Goal: Find specific page/section: Find specific page/section

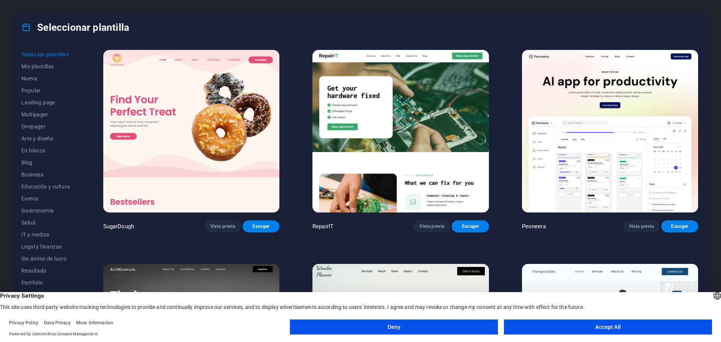
click at [591, 328] on button "Accept All" at bounding box center [608, 326] width 208 height 15
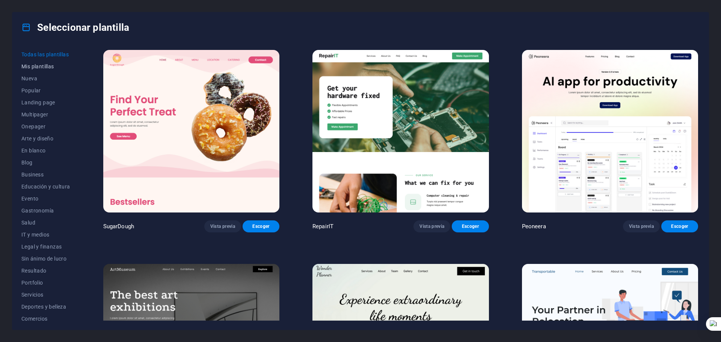
click at [44, 67] on span "Mis plantillas" at bounding box center [45, 66] width 49 height 6
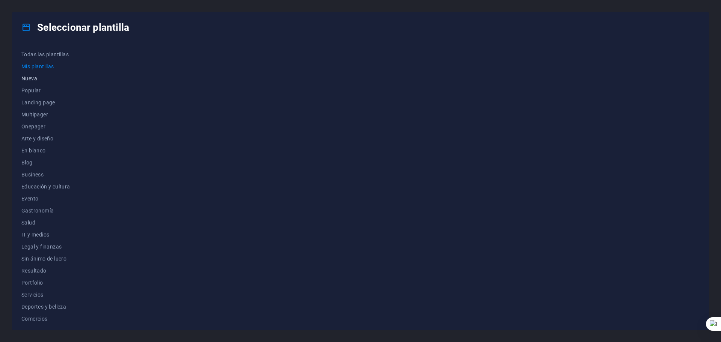
click at [33, 79] on span "Nueva" at bounding box center [45, 78] width 49 height 6
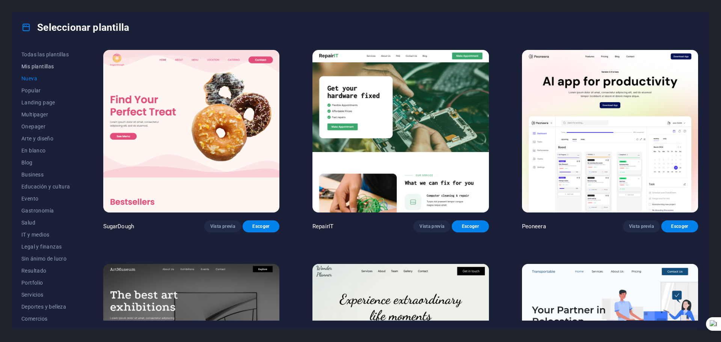
click at [39, 66] on span "Mis plantillas" at bounding box center [45, 66] width 49 height 6
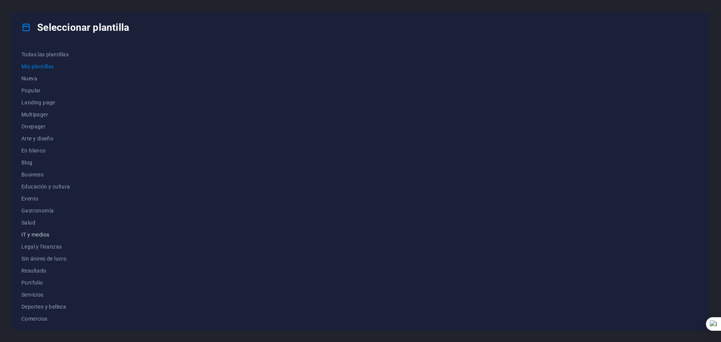
click at [43, 232] on span "IT y medios" at bounding box center [45, 235] width 49 height 6
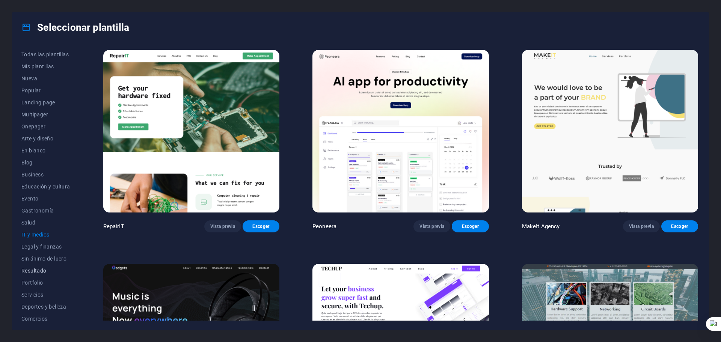
click at [33, 268] on span "Resultado" at bounding box center [45, 271] width 49 height 6
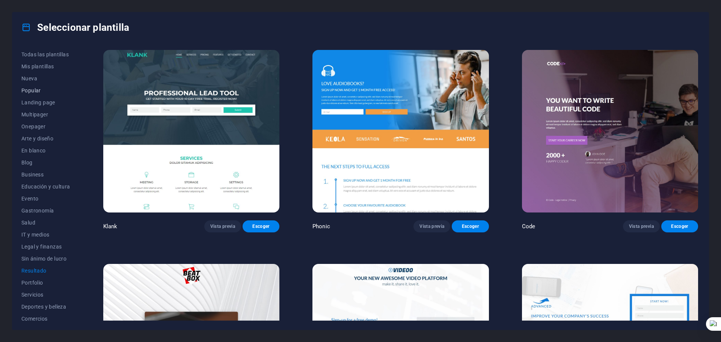
click at [33, 87] on span "Popular" at bounding box center [45, 90] width 49 height 6
